Goal: Check status: Check status

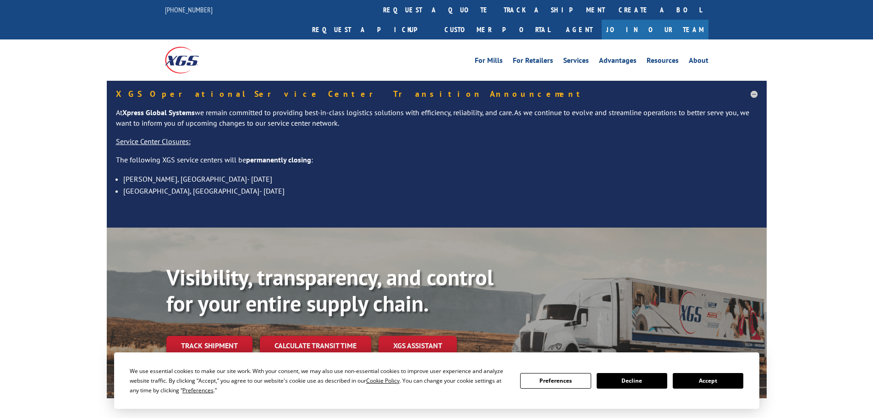
click at [709, 379] on button "Accept" at bounding box center [708, 381] width 71 height 16
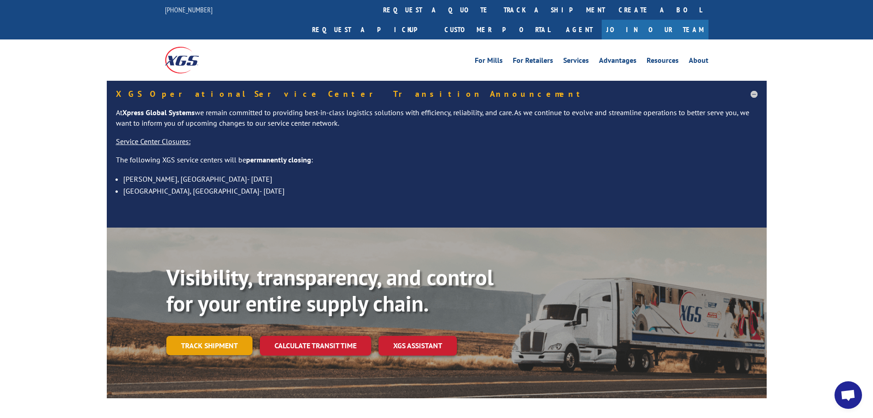
click at [202, 335] on link "Track shipment" at bounding box center [209, 344] width 86 height 19
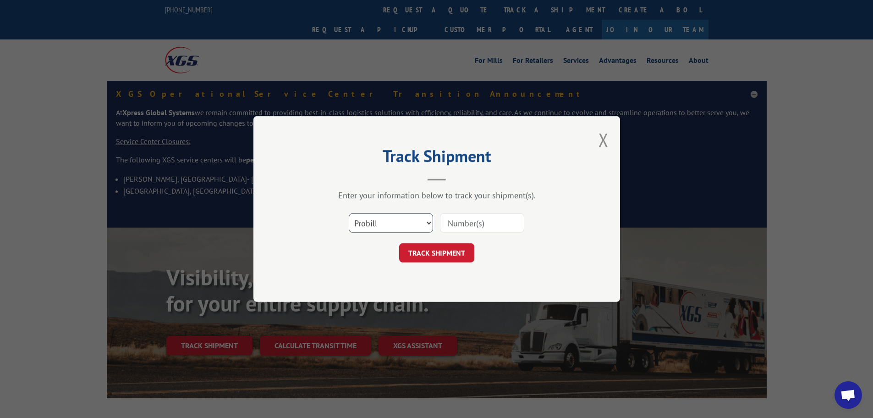
click at [386, 218] on select "Select category... Probill BOL PO" at bounding box center [391, 222] width 84 height 19
select select "bol"
click at [349, 213] on select "Select category... Probill BOL PO" at bounding box center [391, 222] width 84 height 19
click at [447, 230] on input at bounding box center [482, 222] width 84 height 19
paste input "6008772"
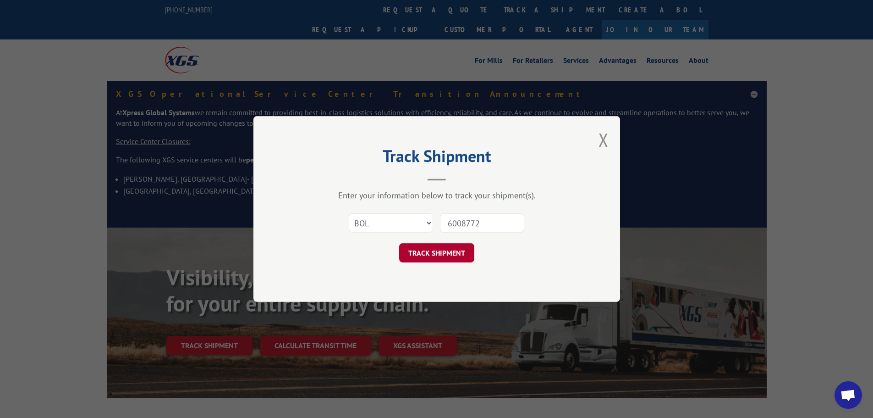
type input "6008772"
click at [433, 253] on button "TRACK SHIPMENT" at bounding box center [436, 252] width 75 height 19
